Goal: Task Accomplishment & Management: Use online tool/utility

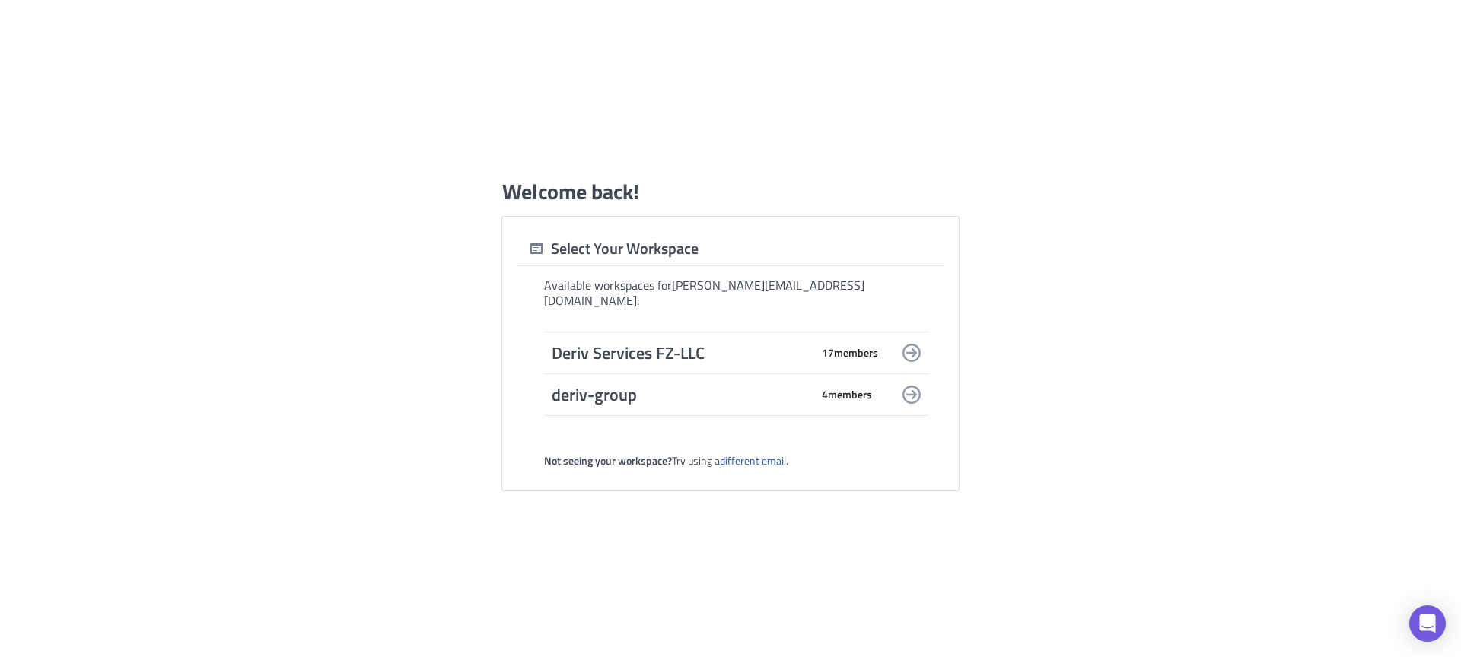
click at [716, 342] on span "Deriv Services FZ-LLC" at bounding box center [681, 352] width 259 height 21
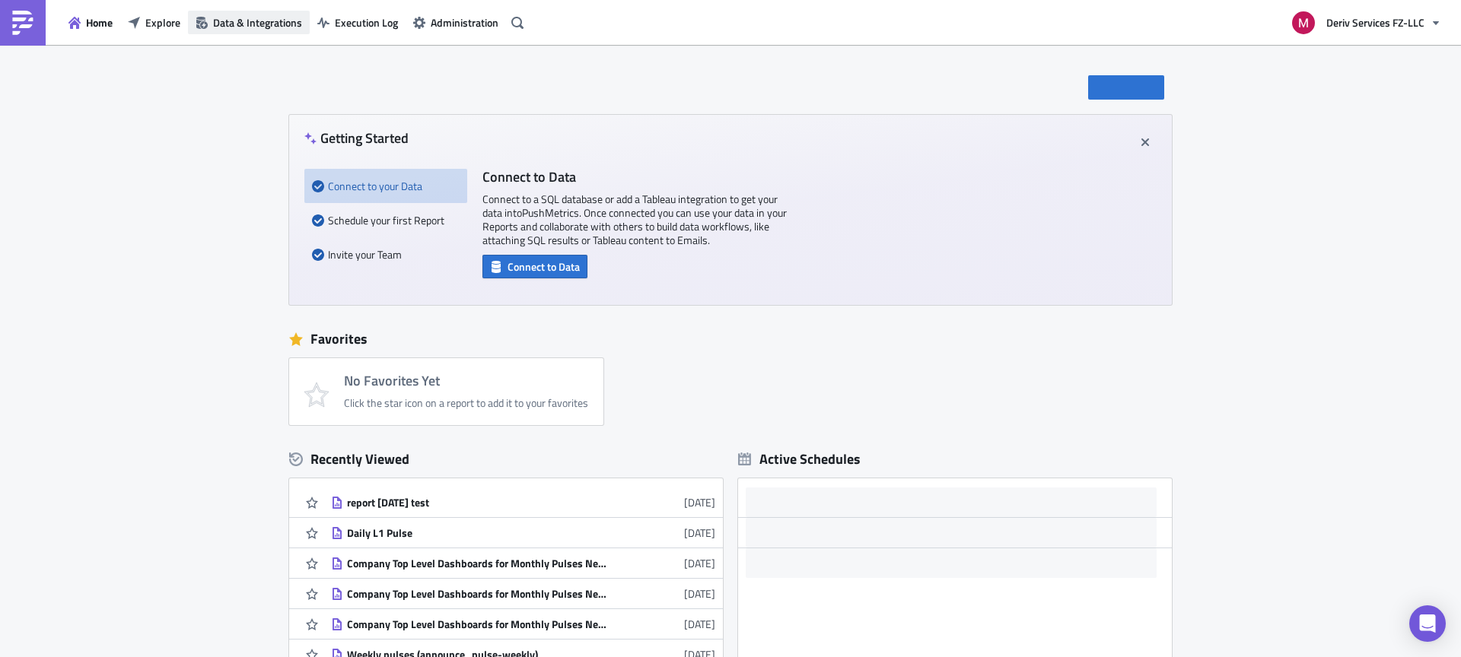
click at [254, 26] on span "Data & Integrations" at bounding box center [257, 22] width 89 height 16
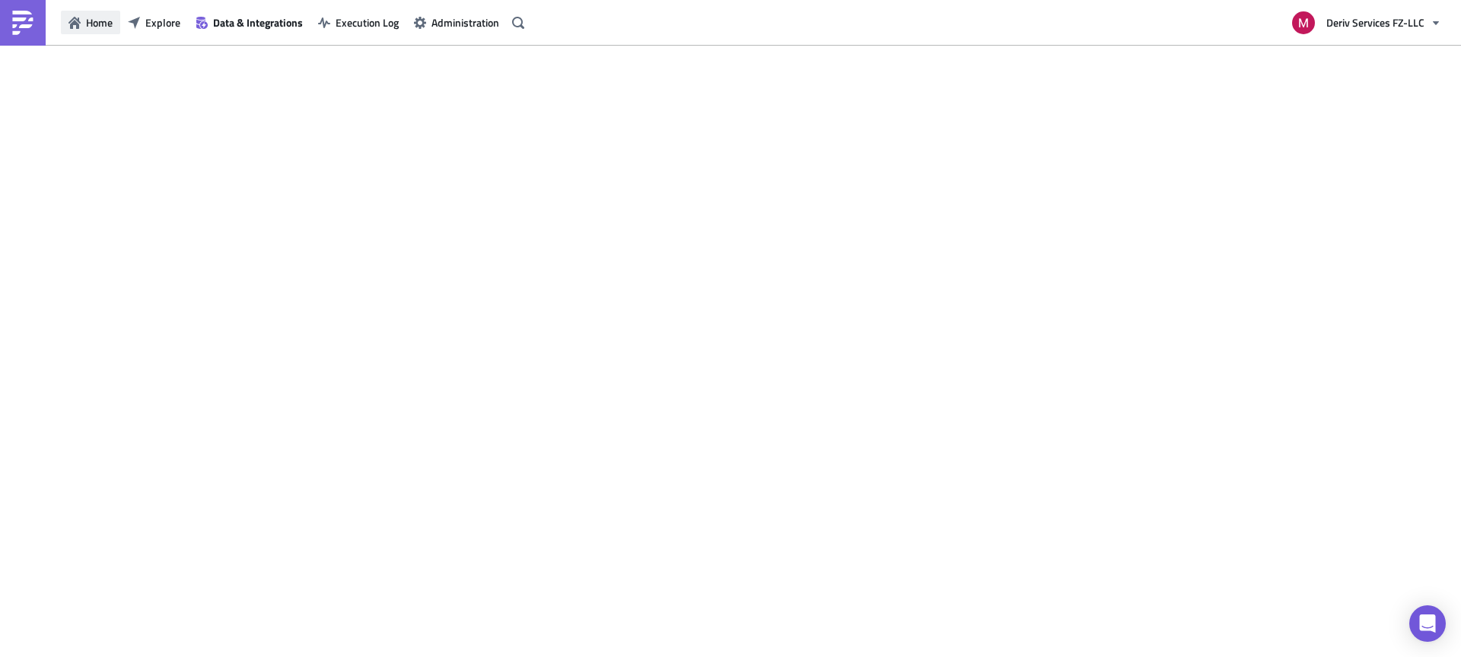
click at [101, 19] on span "Home" at bounding box center [99, 22] width 27 height 16
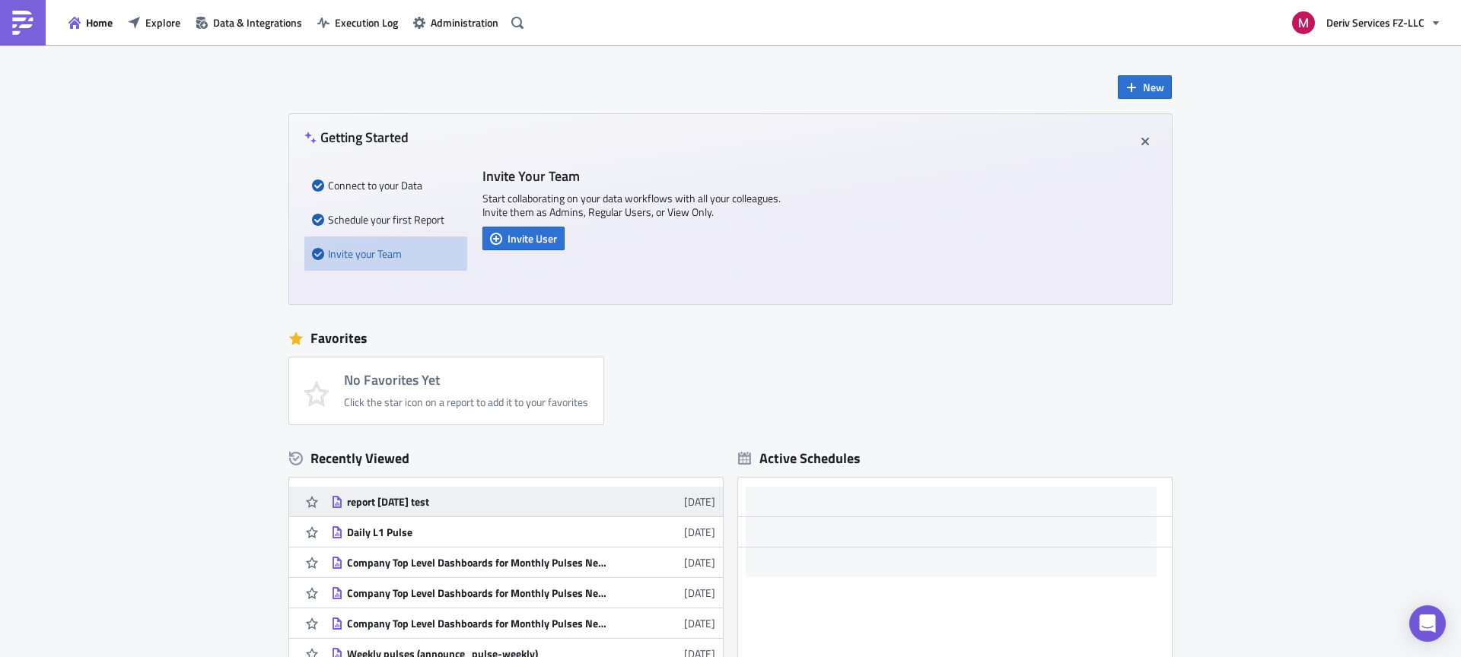
click at [396, 503] on div "report [DATE] test" at bounding box center [480, 502] width 266 height 14
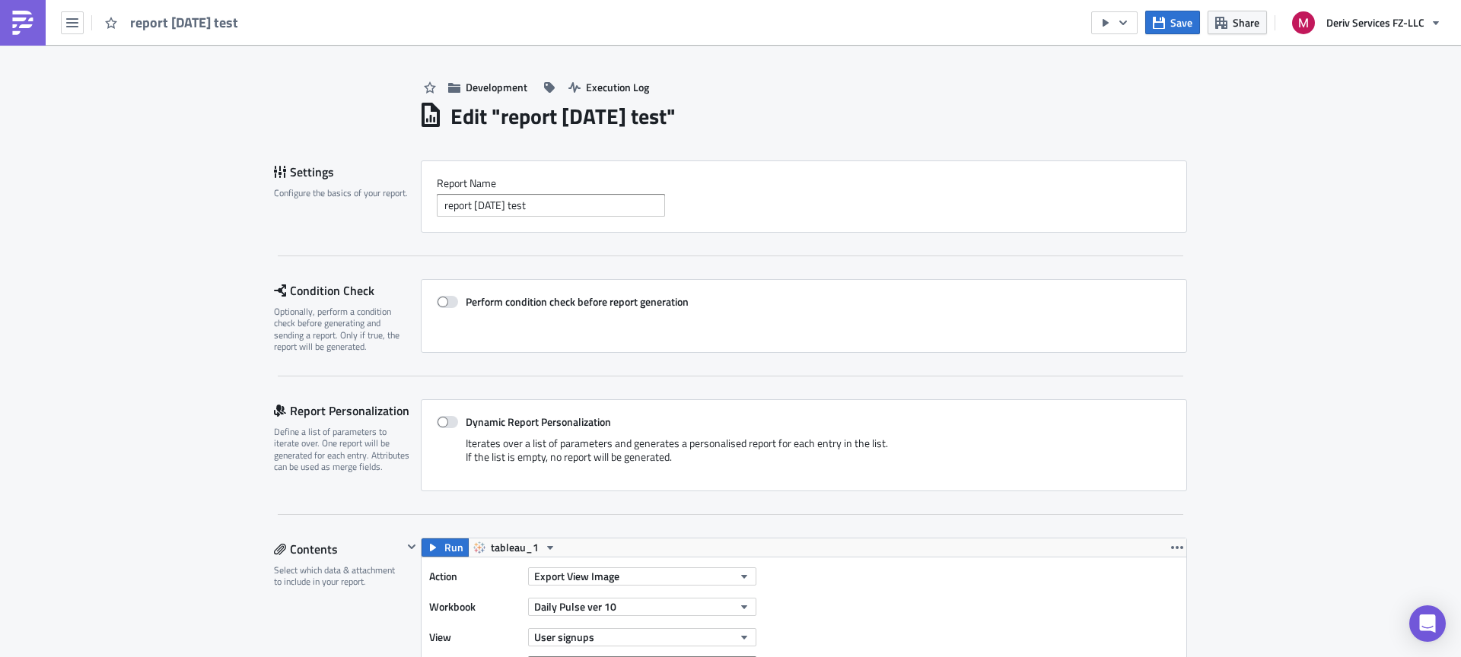
click at [555, 114] on h1 "Edit " report [DATE] test "" at bounding box center [562, 116] width 225 height 27
click at [662, 113] on h1 "Edit " report [DATE] test "" at bounding box center [562, 116] width 225 height 27
click at [676, 122] on h1 "Edit " report [DATE] test "" at bounding box center [562, 116] width 225 height 27
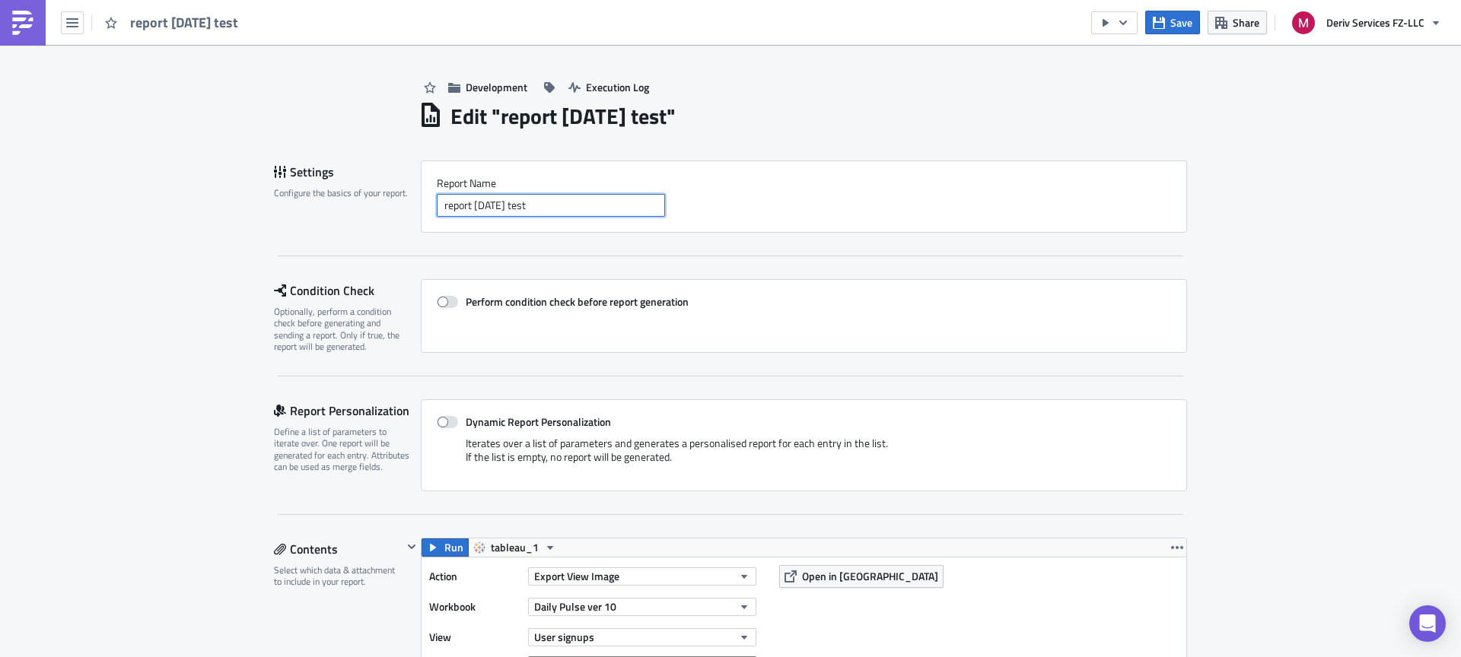
click at [571, 205] on input "report [DATE] test" at bounding box center [551, 205] width 228 height 23
type input "Test [PERSON_NAME]"
click at [889, 199] on div "Test [PERSON_NAME]" at bounding box center [804, 205] width 734 height 23
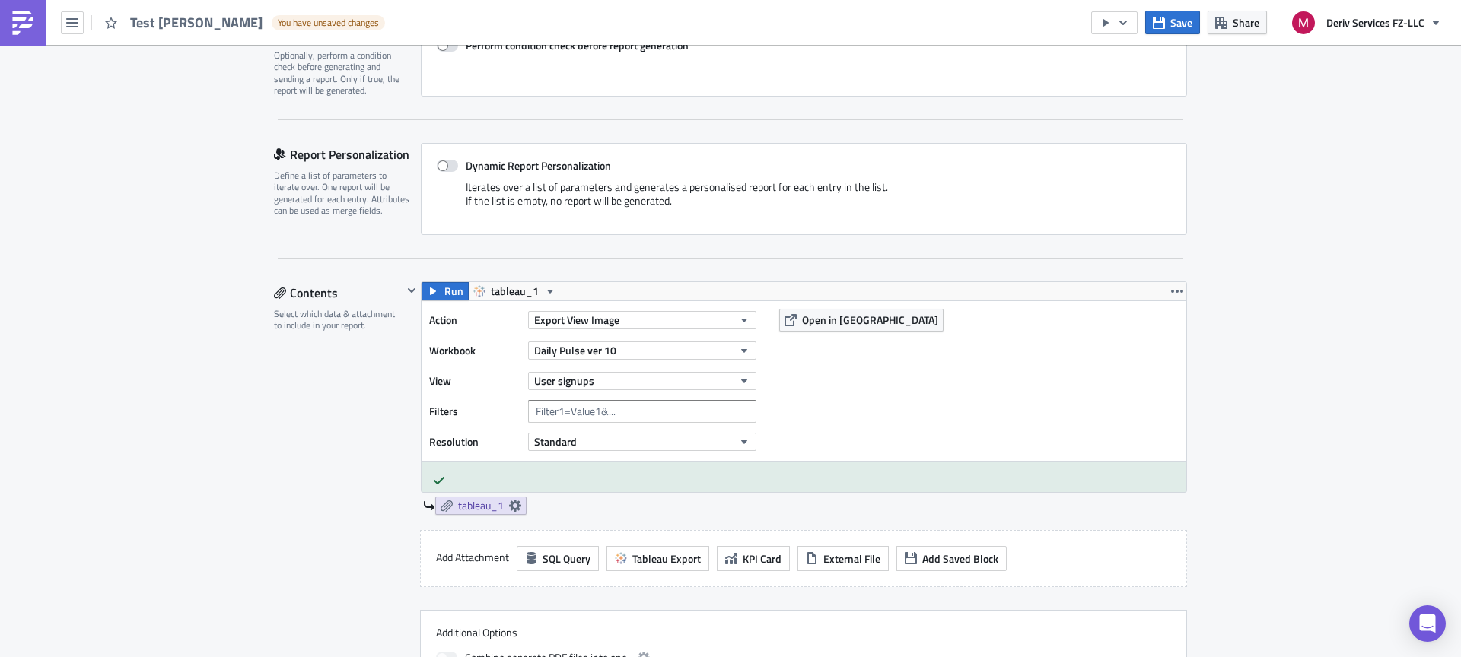
scroll to position [415, 0]
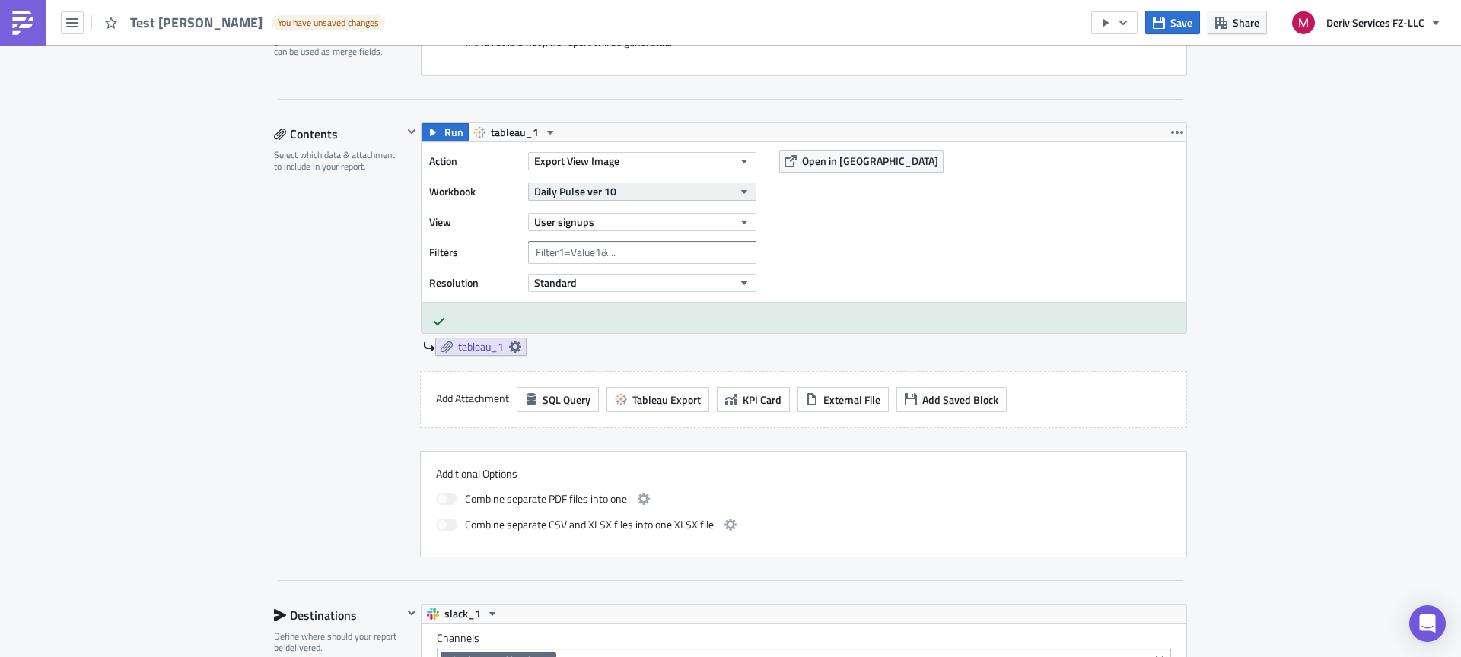
click at [649, 189] on button "Daily Pulse ver 10" at bounding box center [642, 192] width 228 height 18
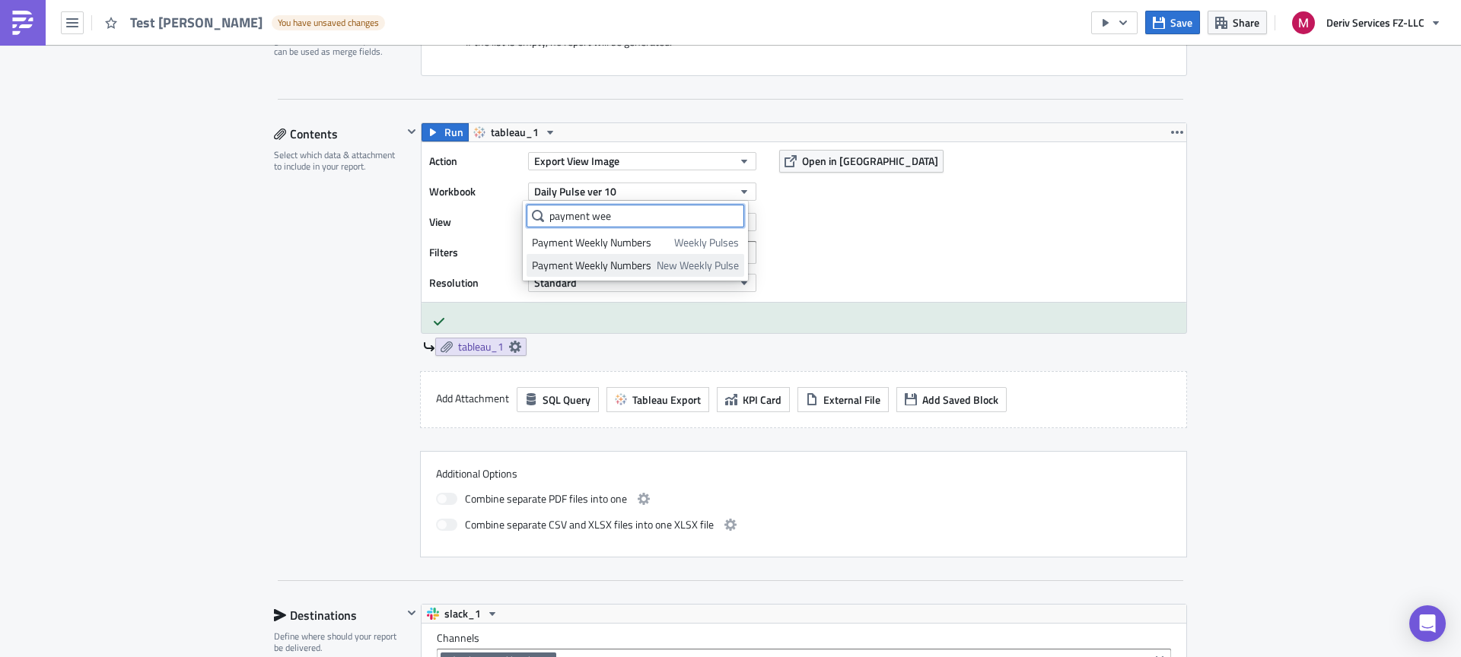
type input "payment wee"
click at [717, 267] on span "New Weekly Pulse" at bounding box center [698, 265] width 82 height 15
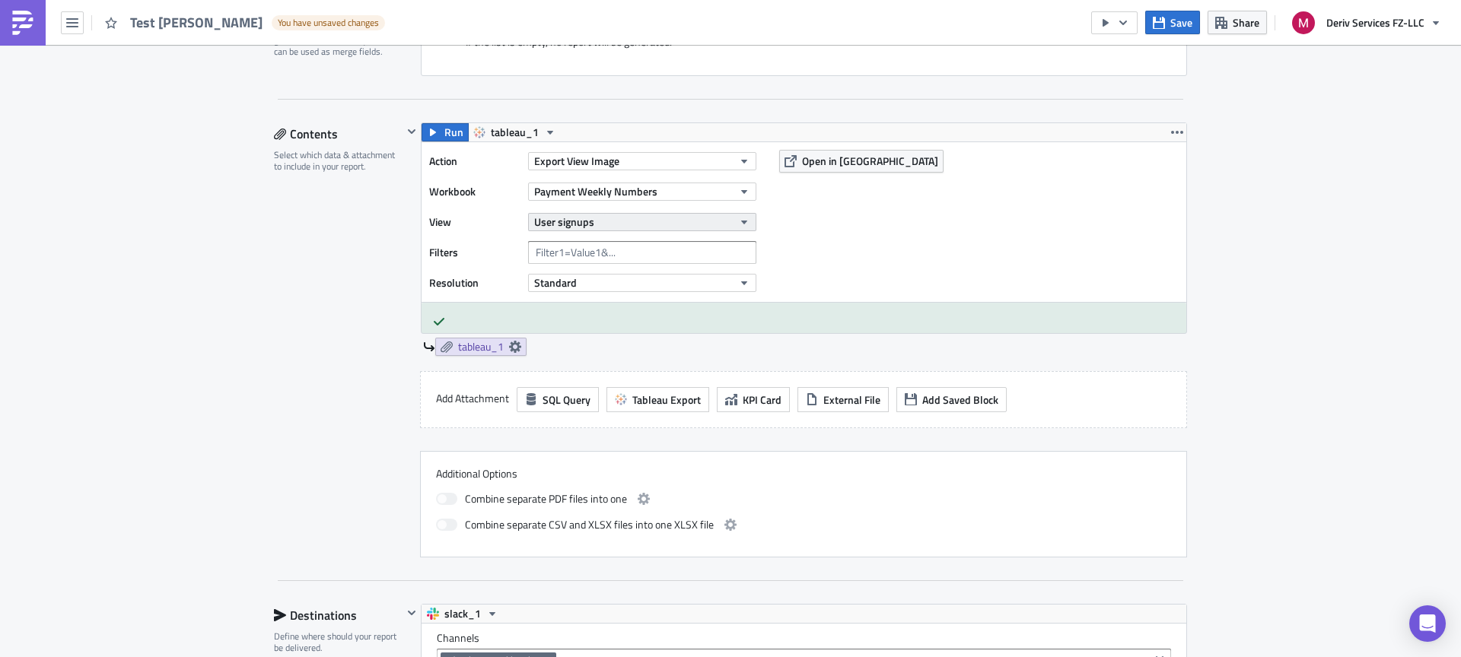
click at [705, 225] on button "User signups" at bounding box center [642, 222] width 228 height 18
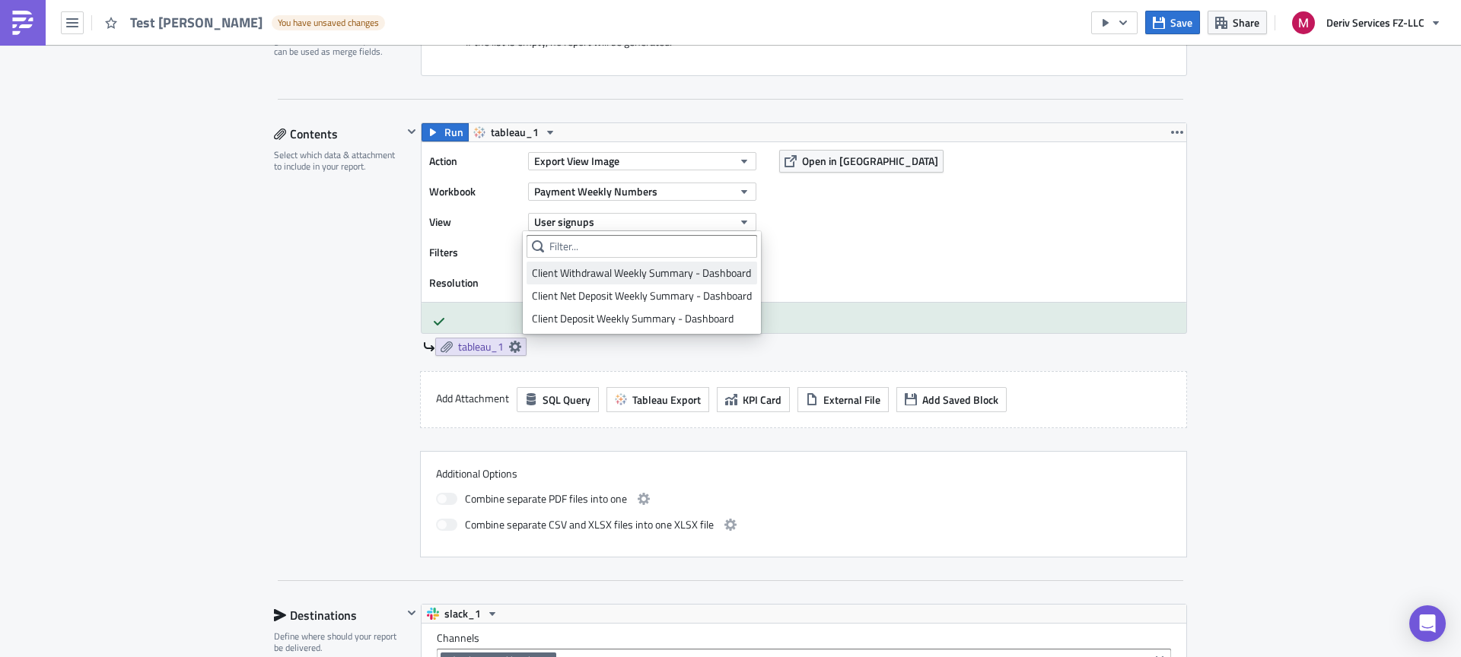
click at [727, 282] on link "Client Withdrawal Weekly Summary - Dashboard" at bounding box center [642, 273] width 231 height 23
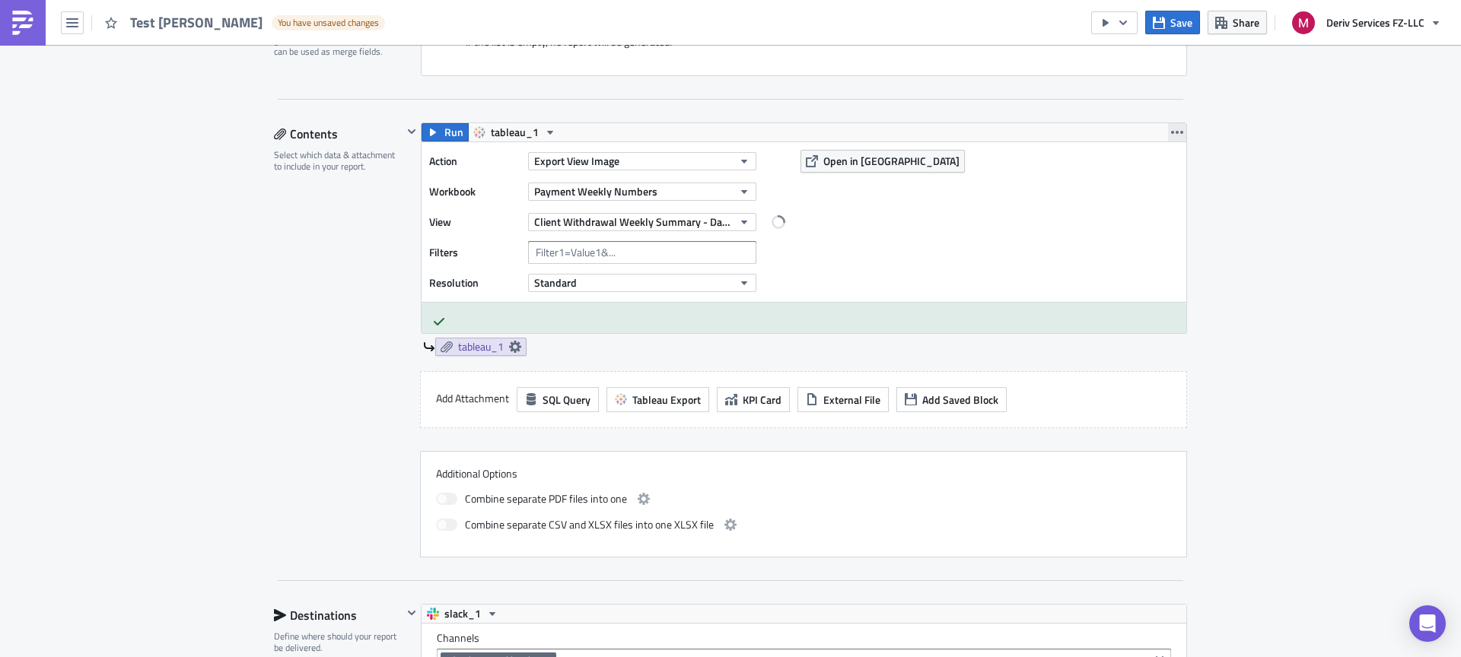
click at [1171, 133] on icon "button" at bounding box center [1177, 132] width 12 height 3
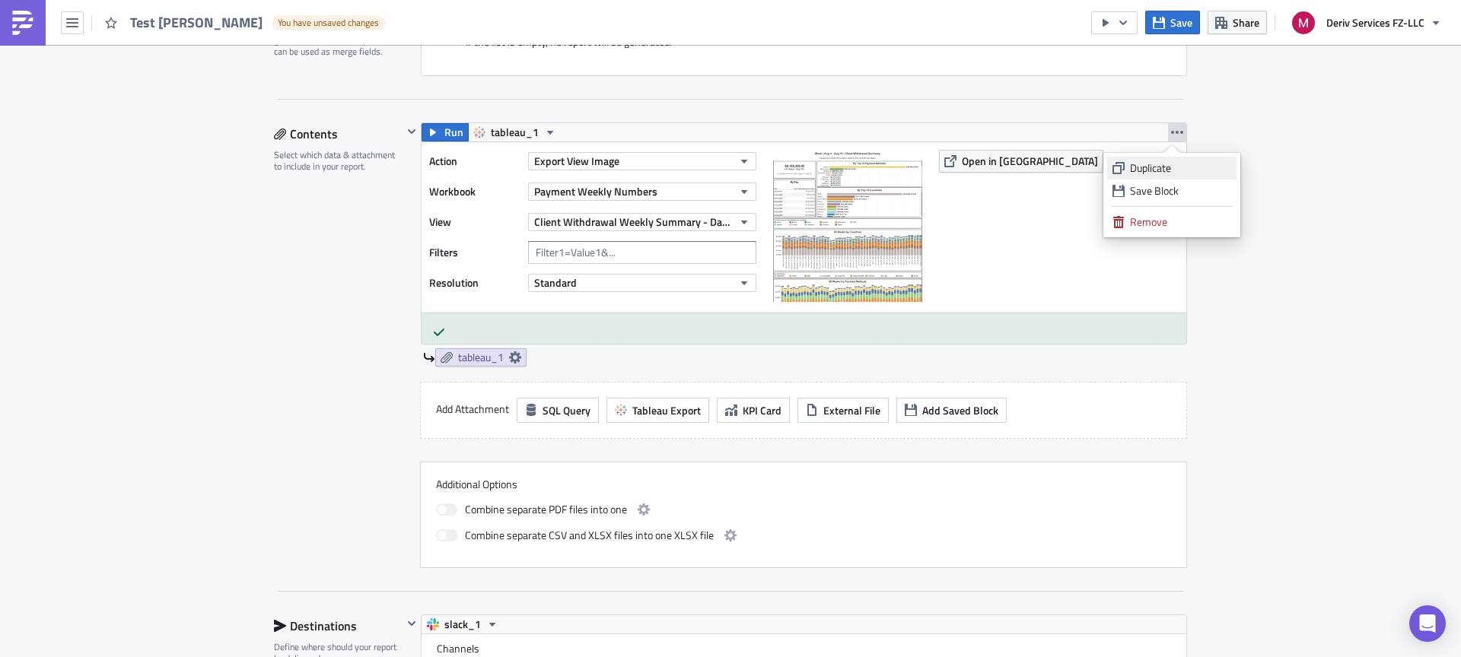
click at [1200, 164] on div "Duplicate" at bounding box center [1180, 168] width 101 height 15
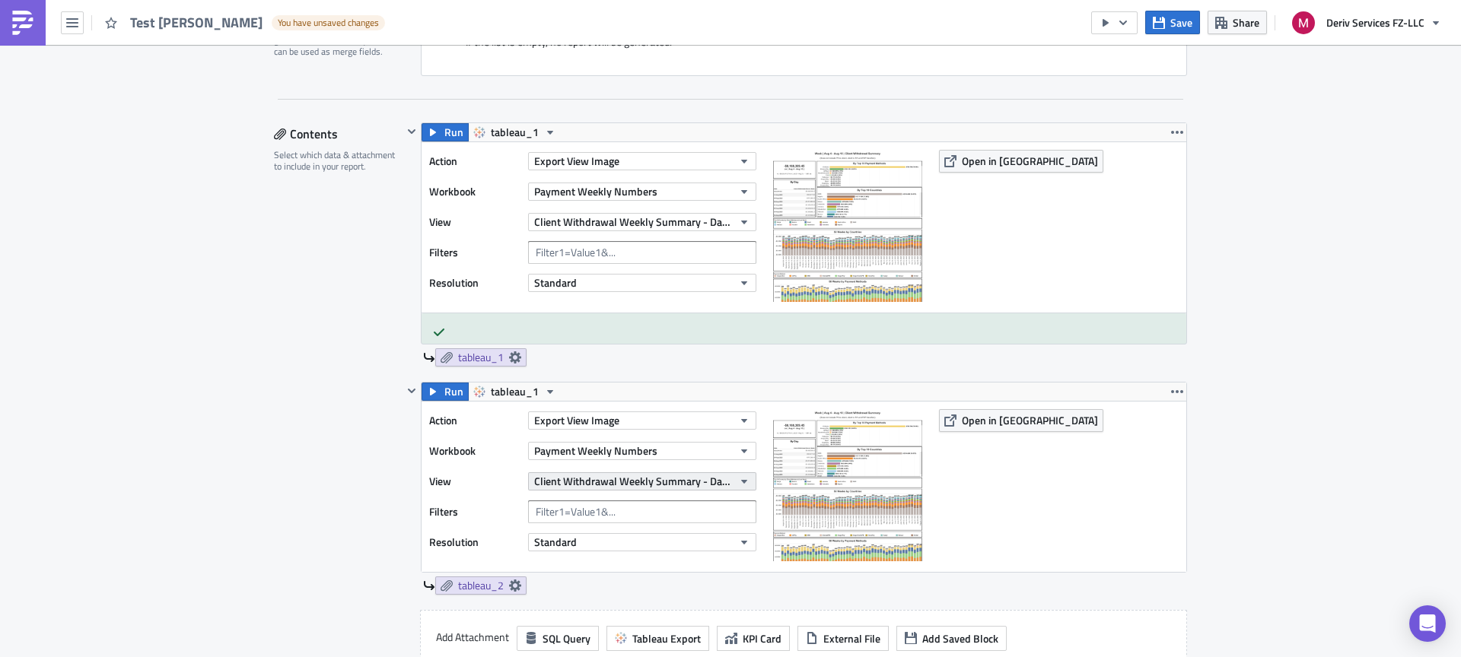
click at [694, 479] on span "Client Withdrawal Weekly Summary - Dashboard" at bounding box center [633, 481] width 199 height 16
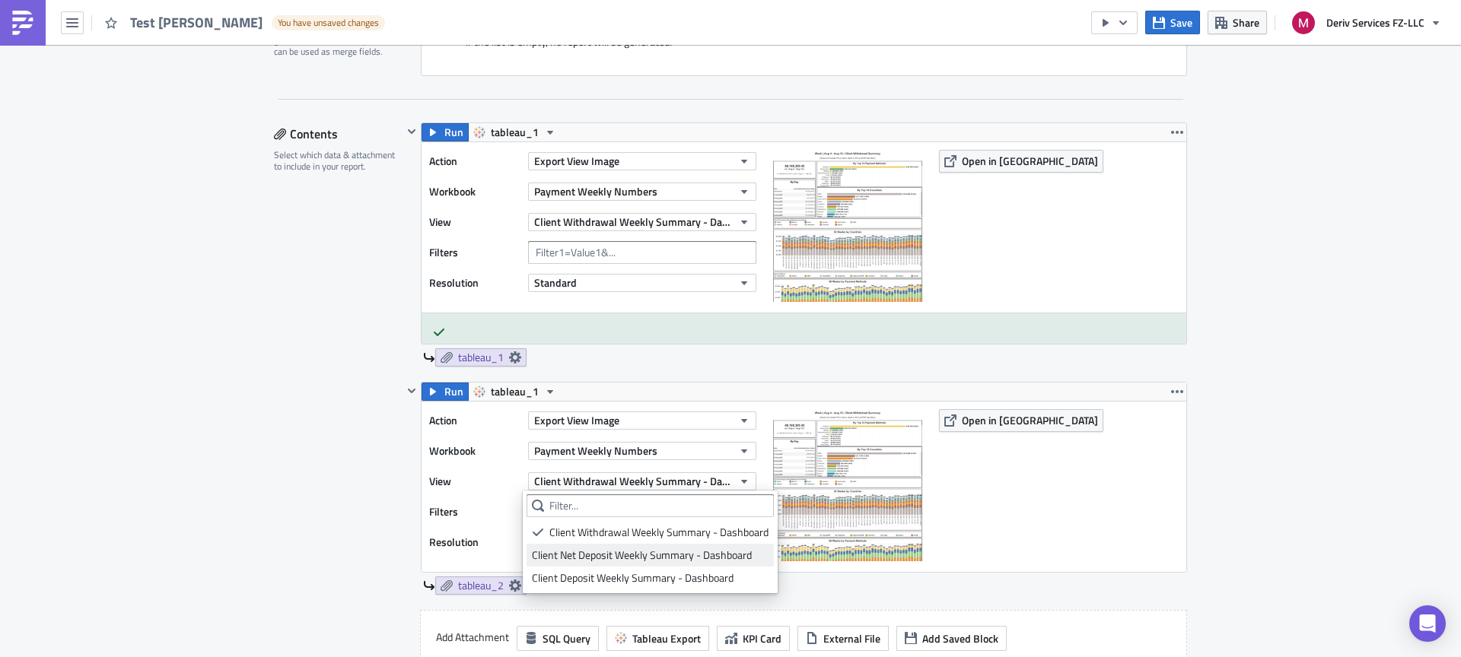
click at [673, 551] on div "Client Net Deposit Weekly Summary - Dashboard" at bounding box center [650, 555] width 237 height 15
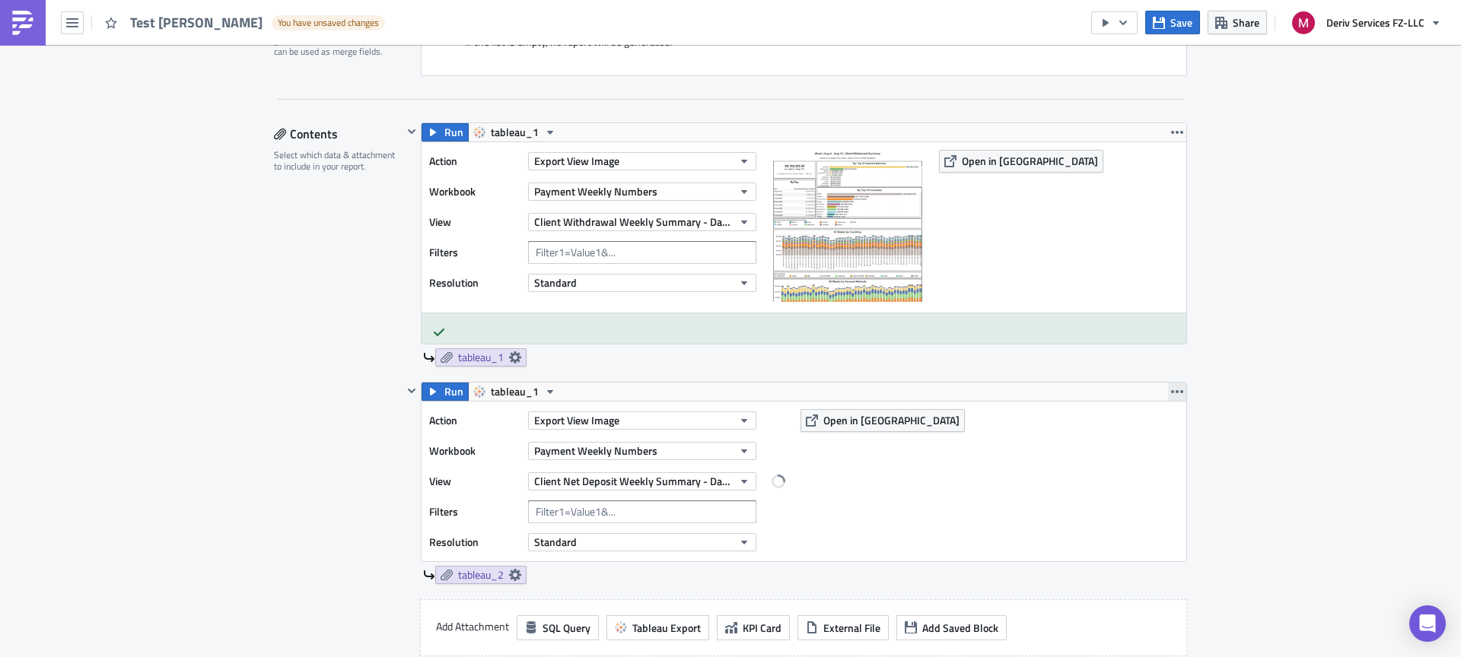
click at [1172, 393] on icon "button" at bounding box center [1177, 392] width 12 height 12
click at [1187, 431] on div "Duplicate" at bounding box center [1180, 427] width 101 height 15
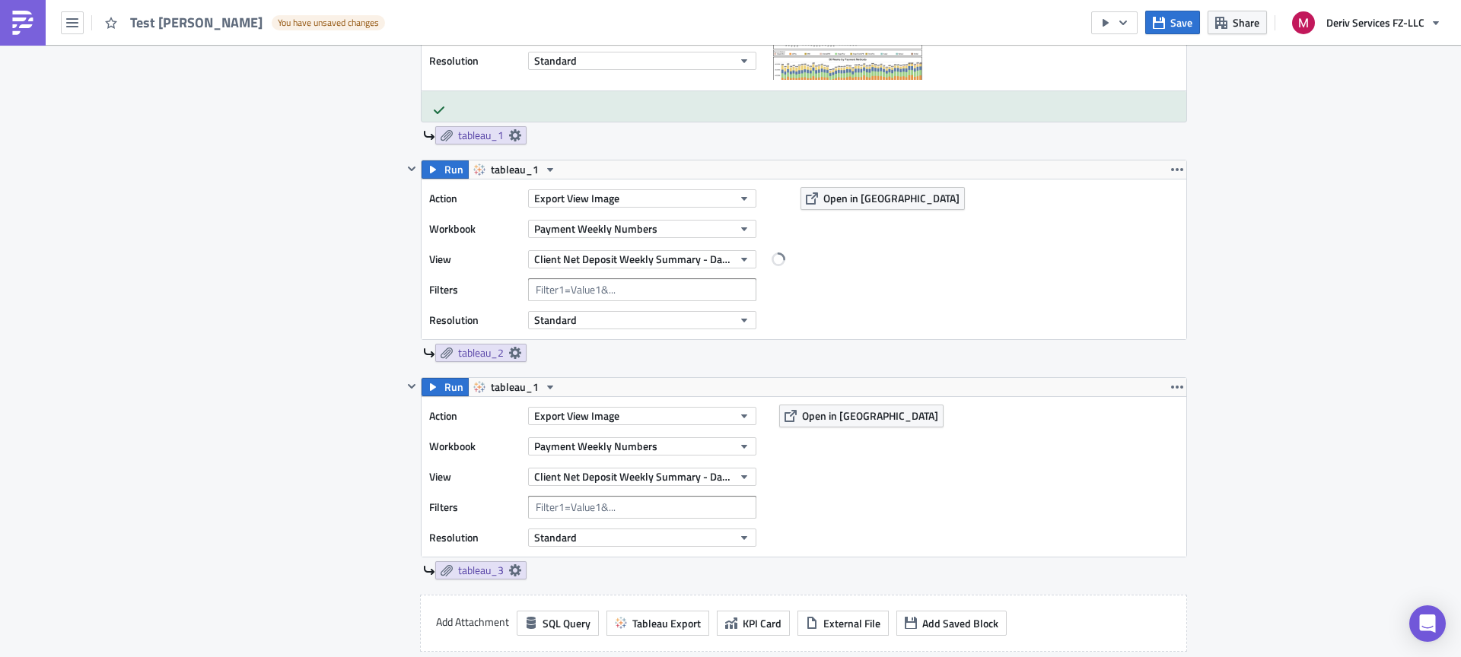
scroll to position [641, 0]
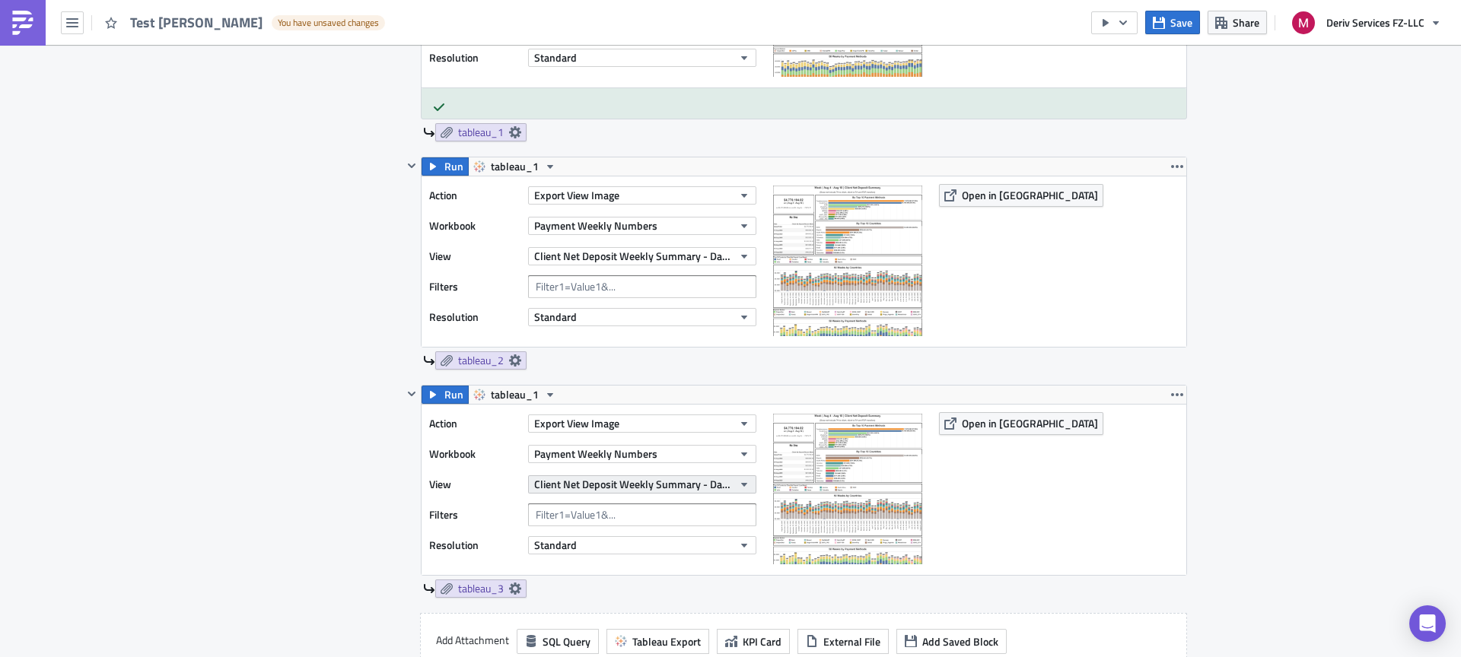
click at [620, 486] on span "Client Net Deposit Weekly Summary - Dashboard" at bounding box center [633, 484] width 199 height 16
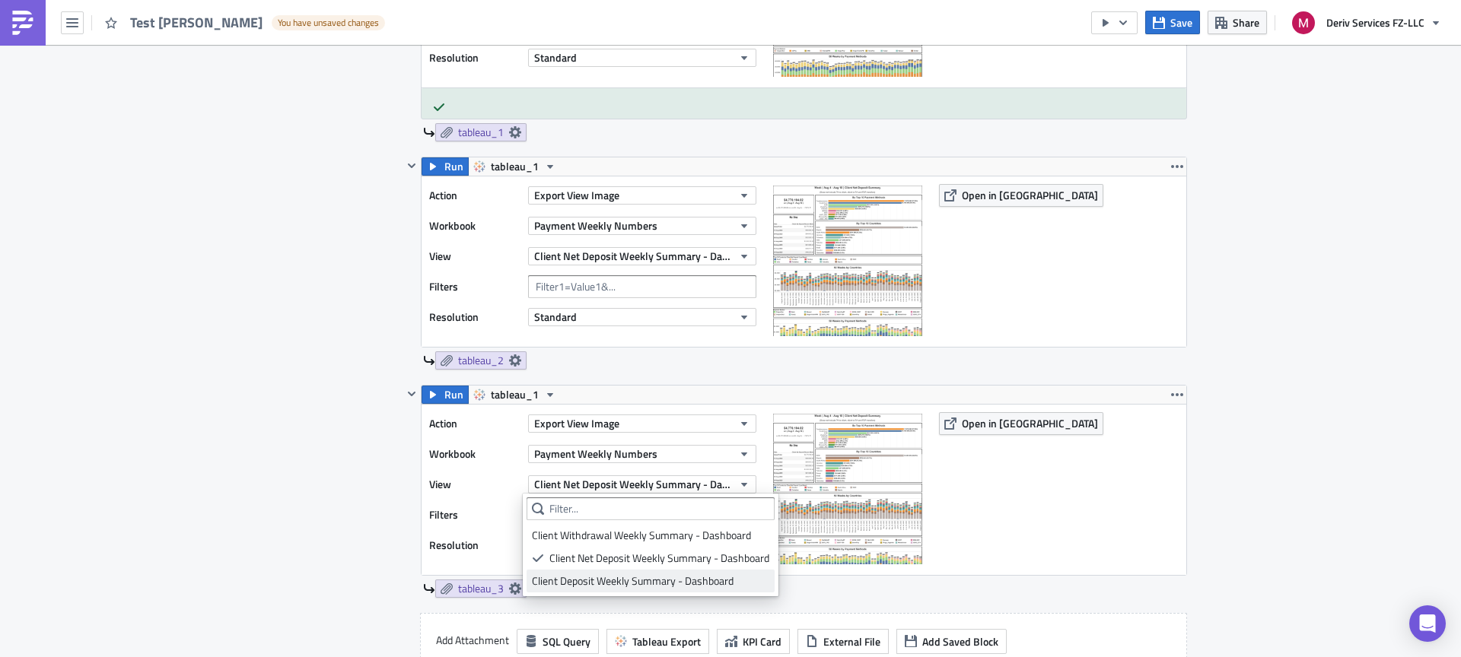
click at [647, 578] on div "Client Deposit Weekly Summary - Dashboard" at bounding box center [650, 581] width 237 height 15
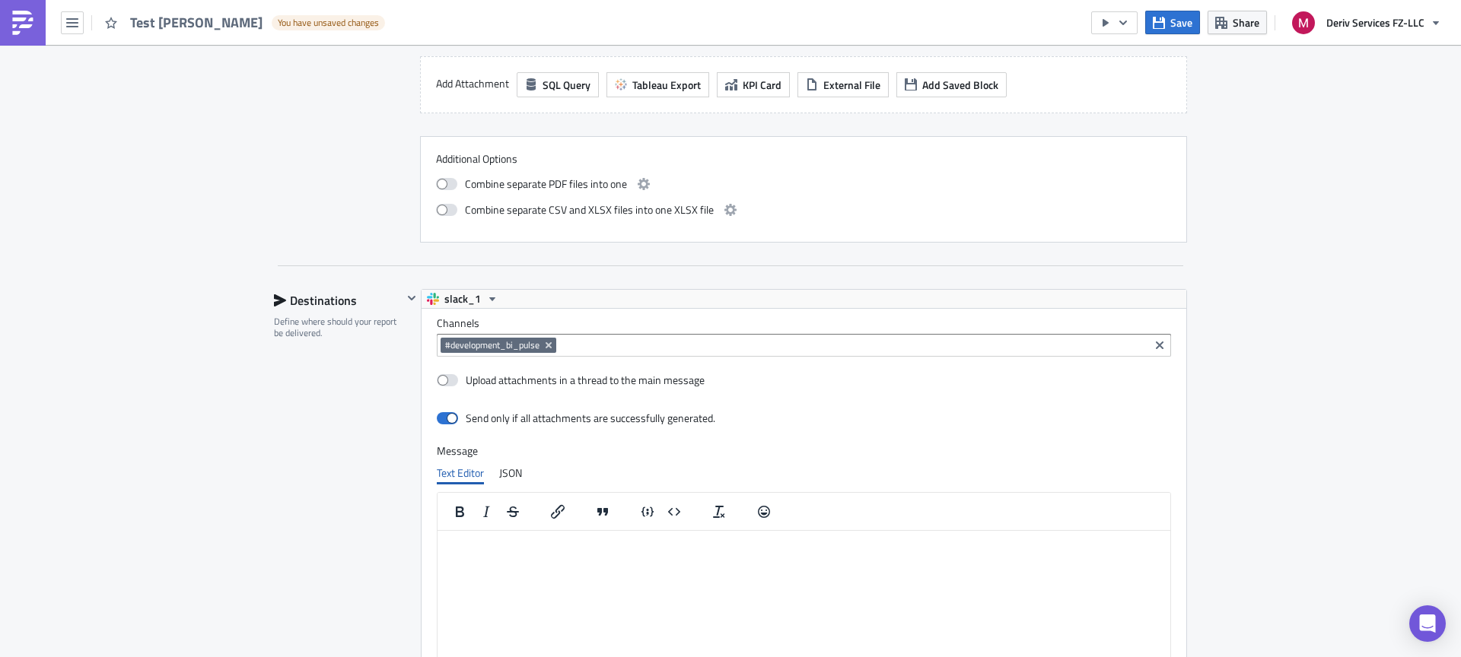
scroll to position [1199, 0]
click at [1168, 18] on button "Save" at bounding box center [1172, 23] width 55 height 24
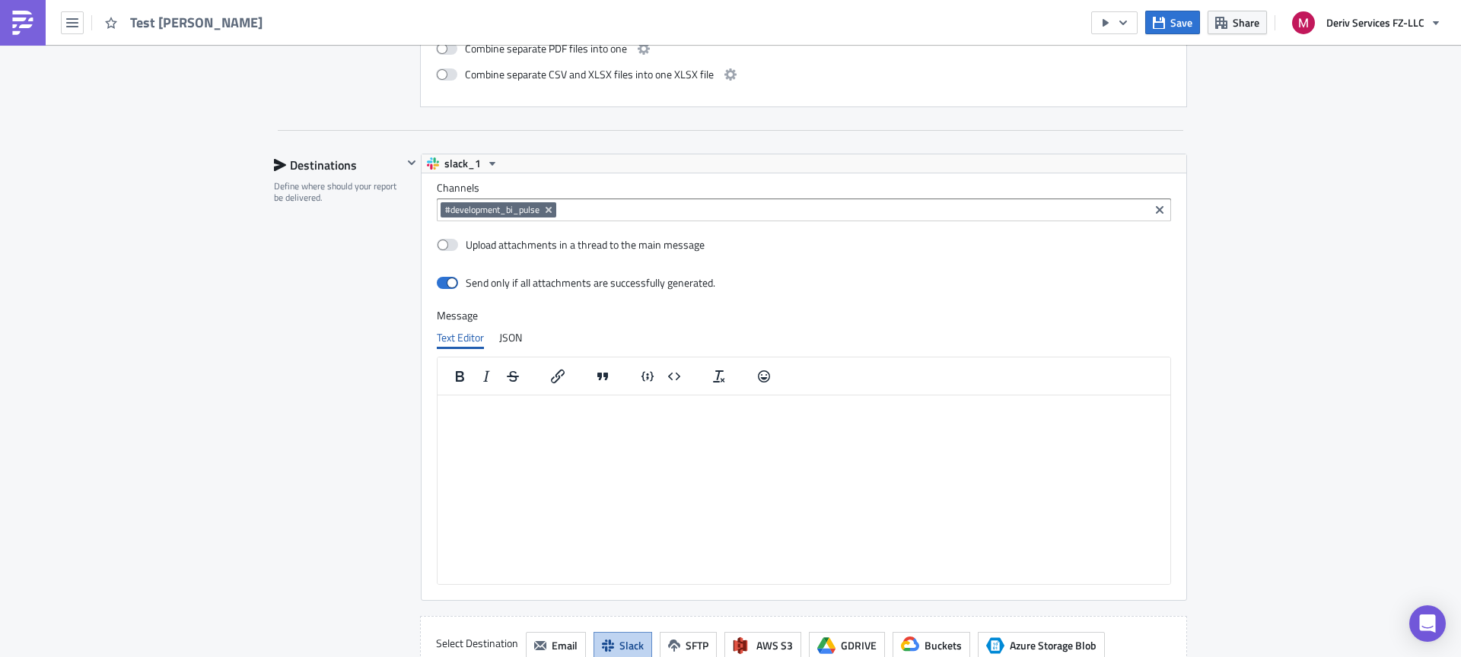
scroll to position [1293, 0]
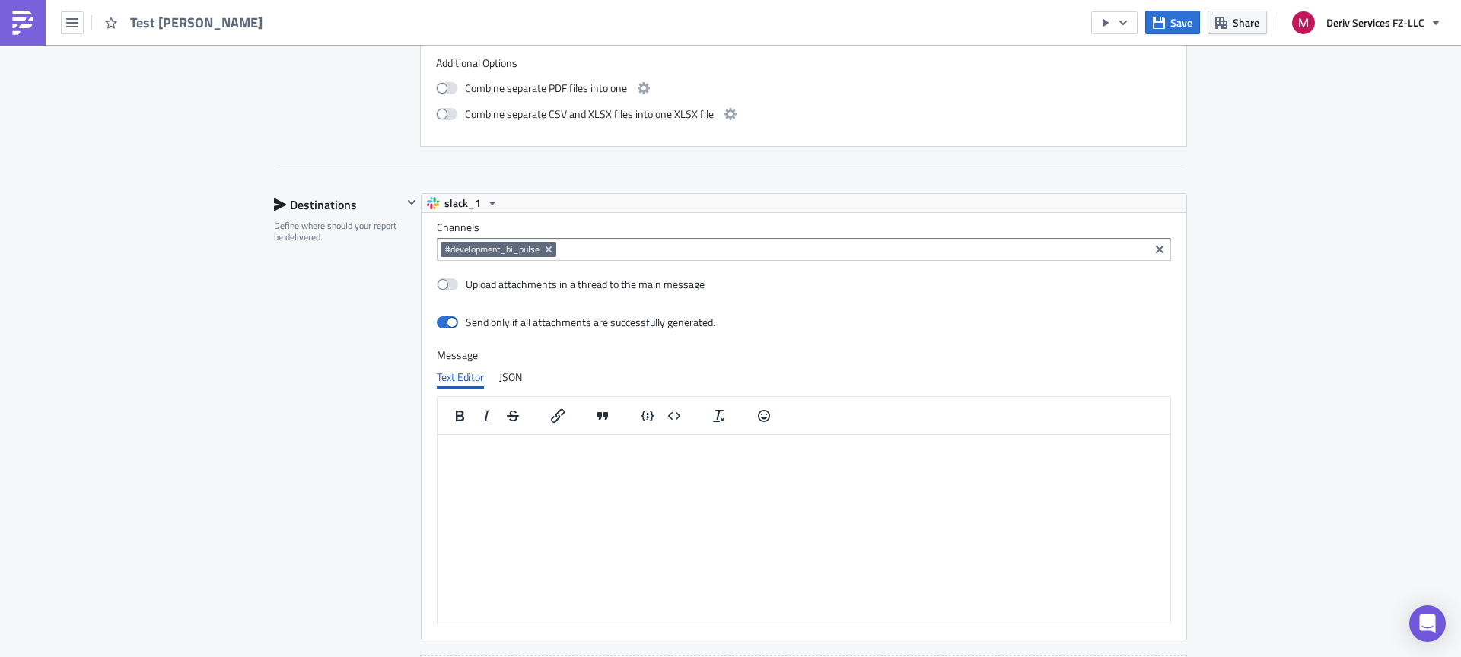
click at [1088, 21] on div "Test [PERSON_NAME] Save Share Deriv Services FZ-LLC" at bounding box center [730, 22] width 1461 height 45
click at [1097, 21] on button "button" at bounding box center [1114, 22] width 46 height 23
click at [1157, 83] on div "Run Report" at bounding box center [1160, 83] width 119 height 15
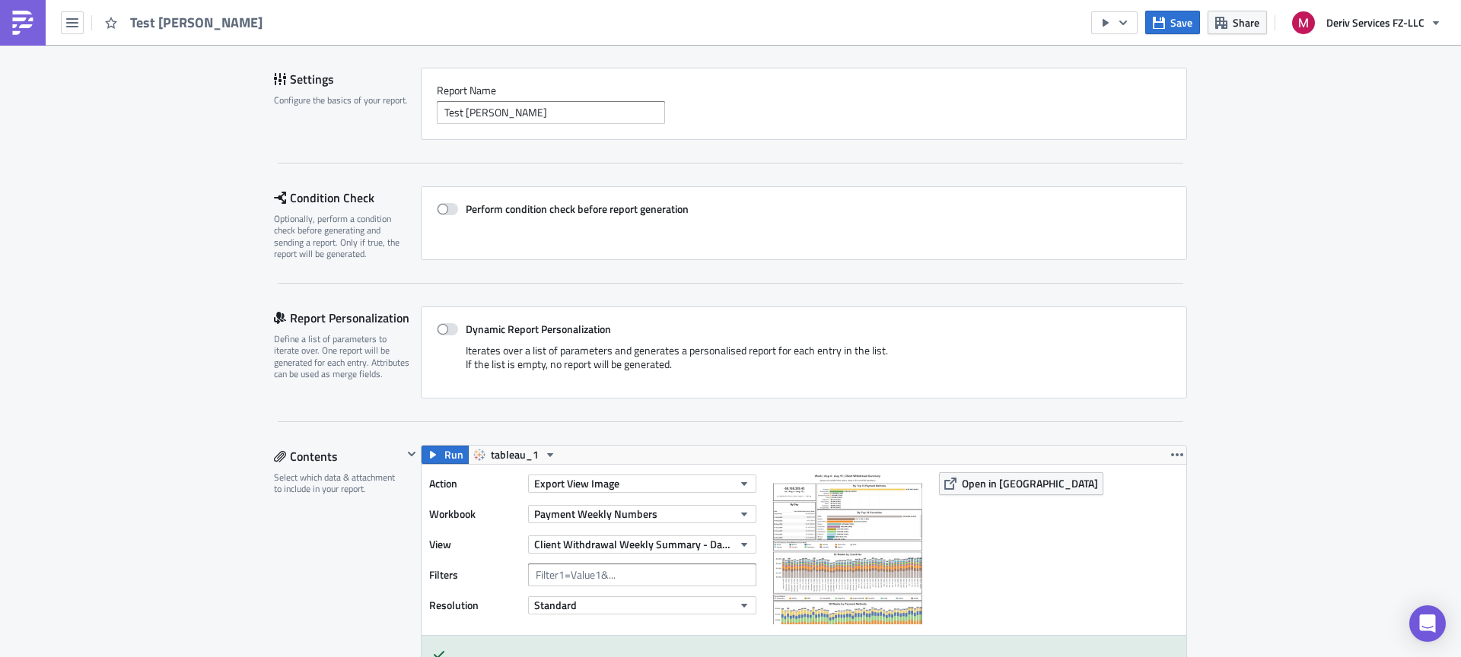
scroll to position [0, 0]
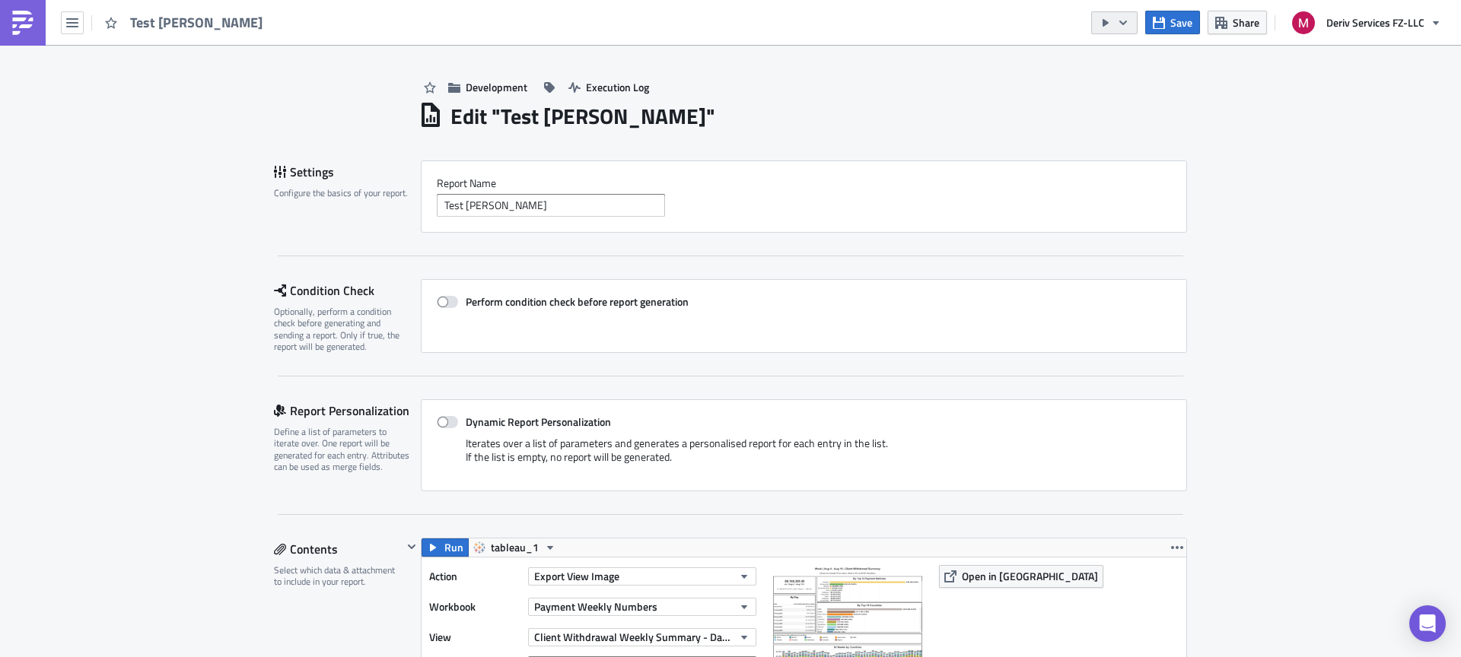
click at [1096, 22] on button "button" at bounding box center [1114, 22] width 46 height 23
click at [751, 52] on div "Development Execution Log" at bounding box center [802, 72] width 768 height 54
click at [1102, 17] on icon "button" at bounding box center [1105, 23] width 12 height 12
click at [1179, 84] on div "Run Report" at bounding box center [1160, 83] width 119 height 15
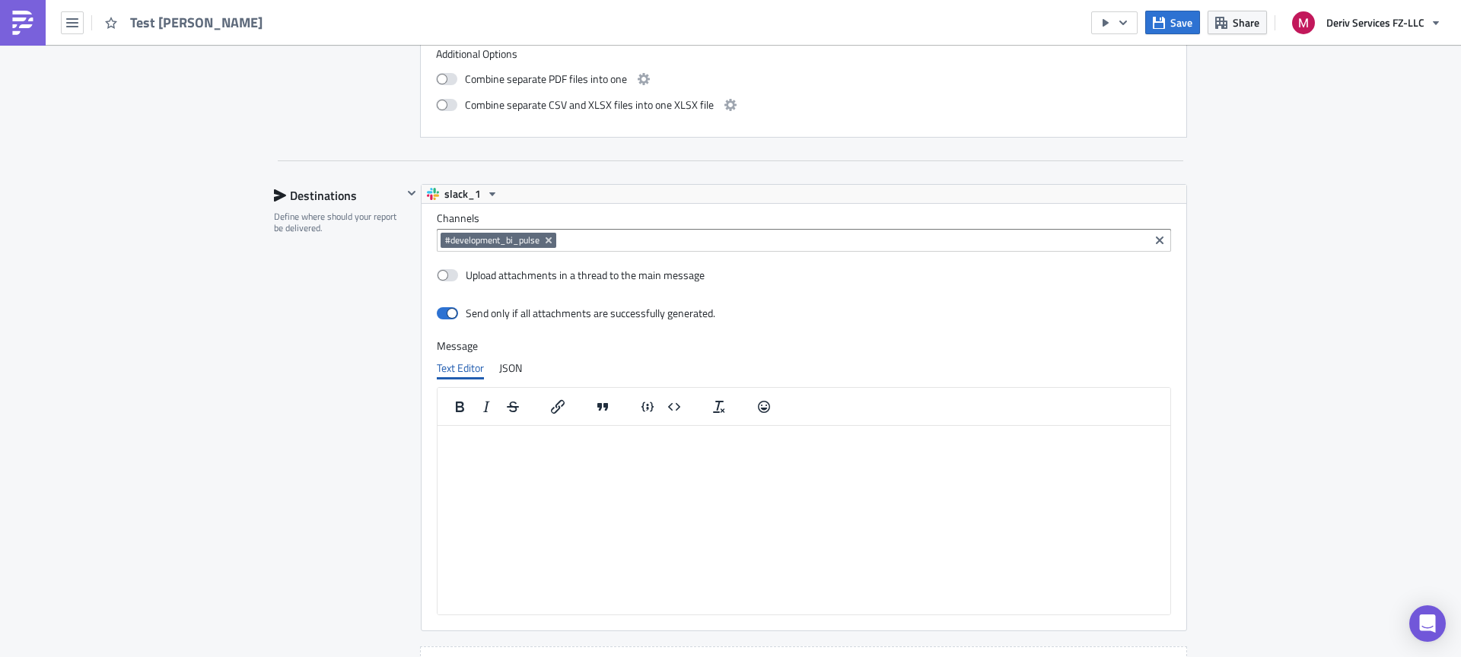
scroll to position [1303, 0]
click at [1110, 29] on button "button" at bounding box center [1114, 22] width 46 height 23
click at [1147, 85] on div "Run Report" at bounding box center [1160, 83] width 119 height 15
